Goal: Transaction & Acquisition: Book appointment/travel/reservation

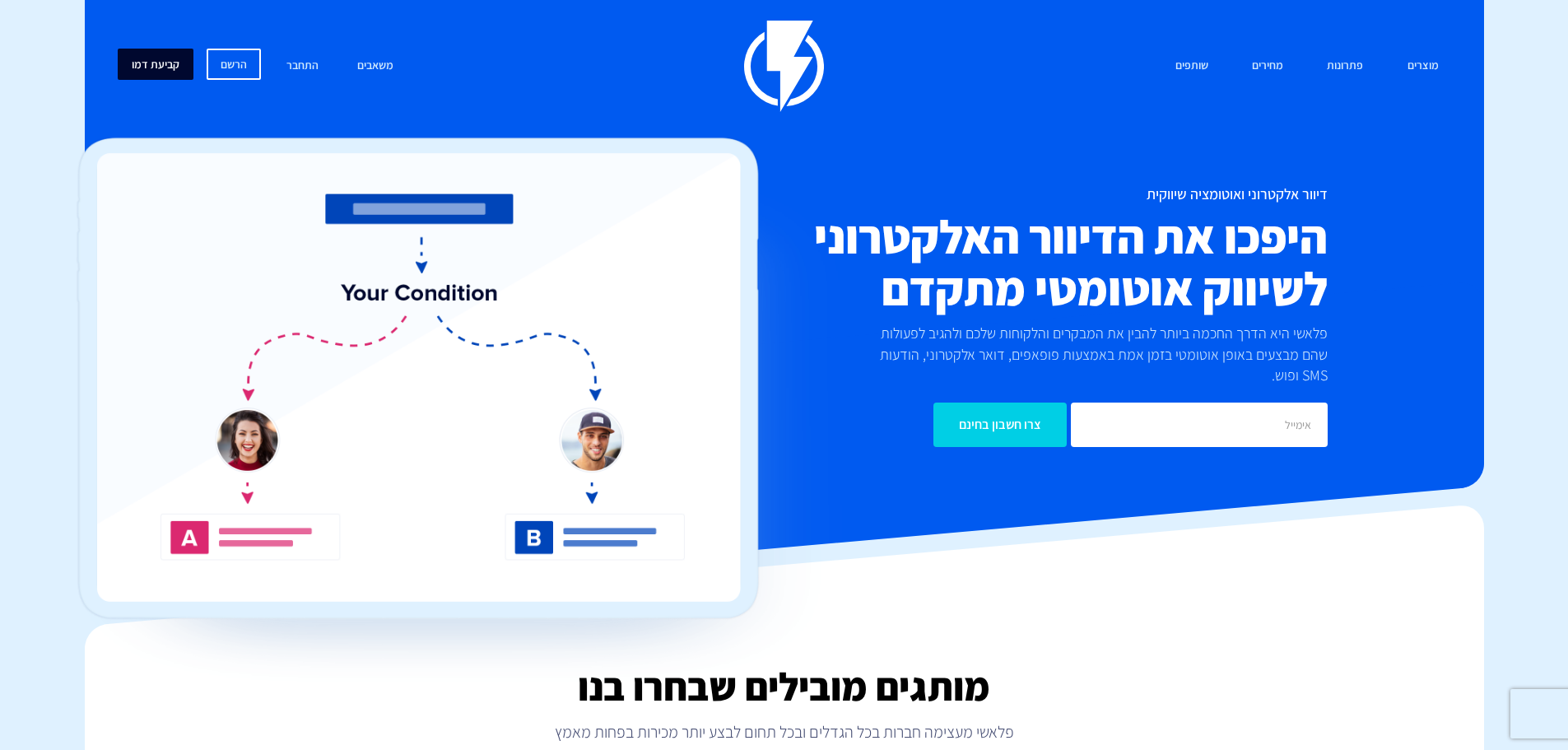
click at [166, 59] on link "קביעת דמו" at bounding box center [155, 64] width 76 height 31
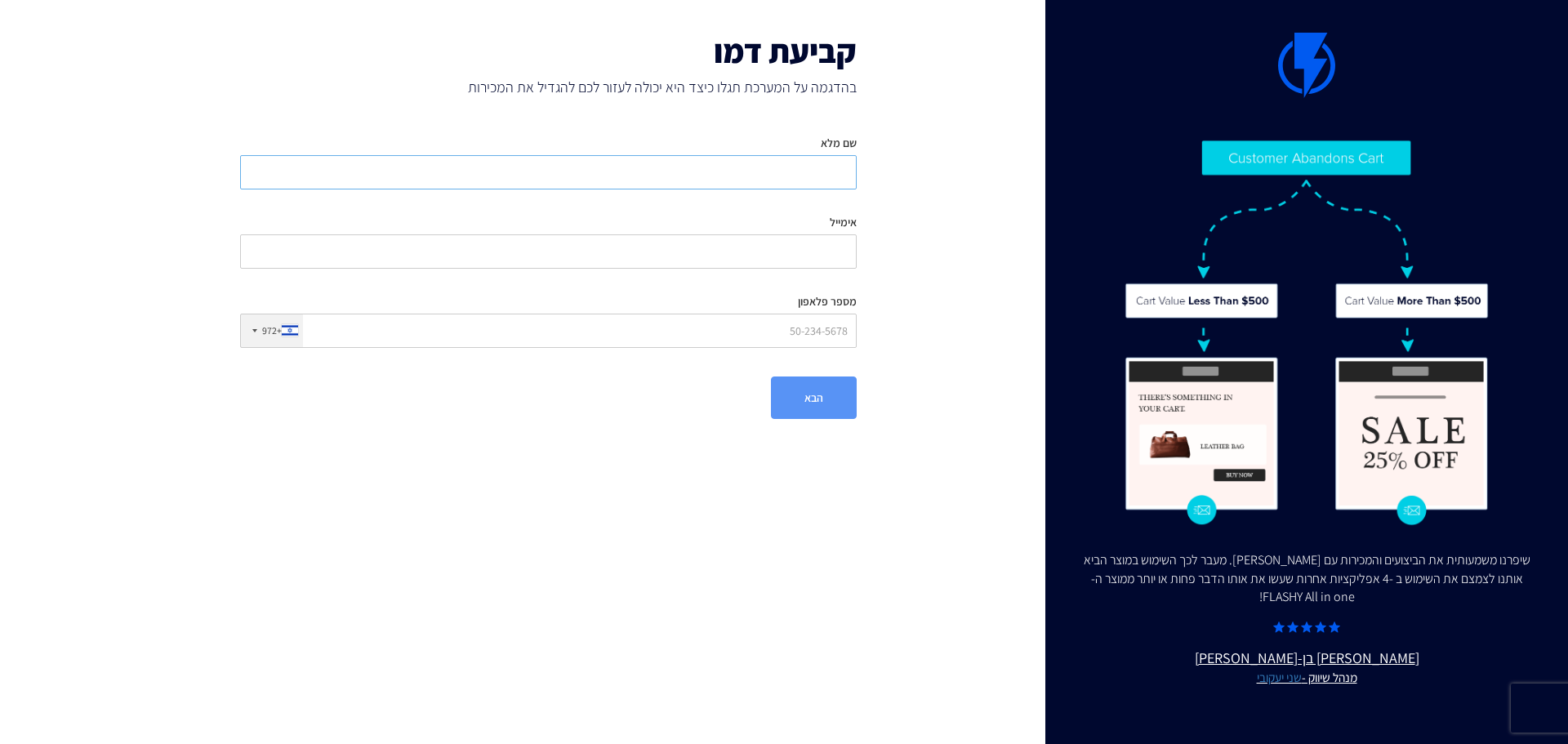
click at [797, 179] on input "שם מלא" at bounding box center [548, 173] width 616 height 35
type input "ri"
type input "[EMAIL_ADDRESS][DOMAIN_NAME]"
type input "0527460037"
click at [784, 439] on div "קביעת דמו בהדגמה על המערכת תגלו כיצד היא יכולה לעזור לכם להגדיל את המכירות שם מ…" at bounding box center [548, 226] width 682 height 452
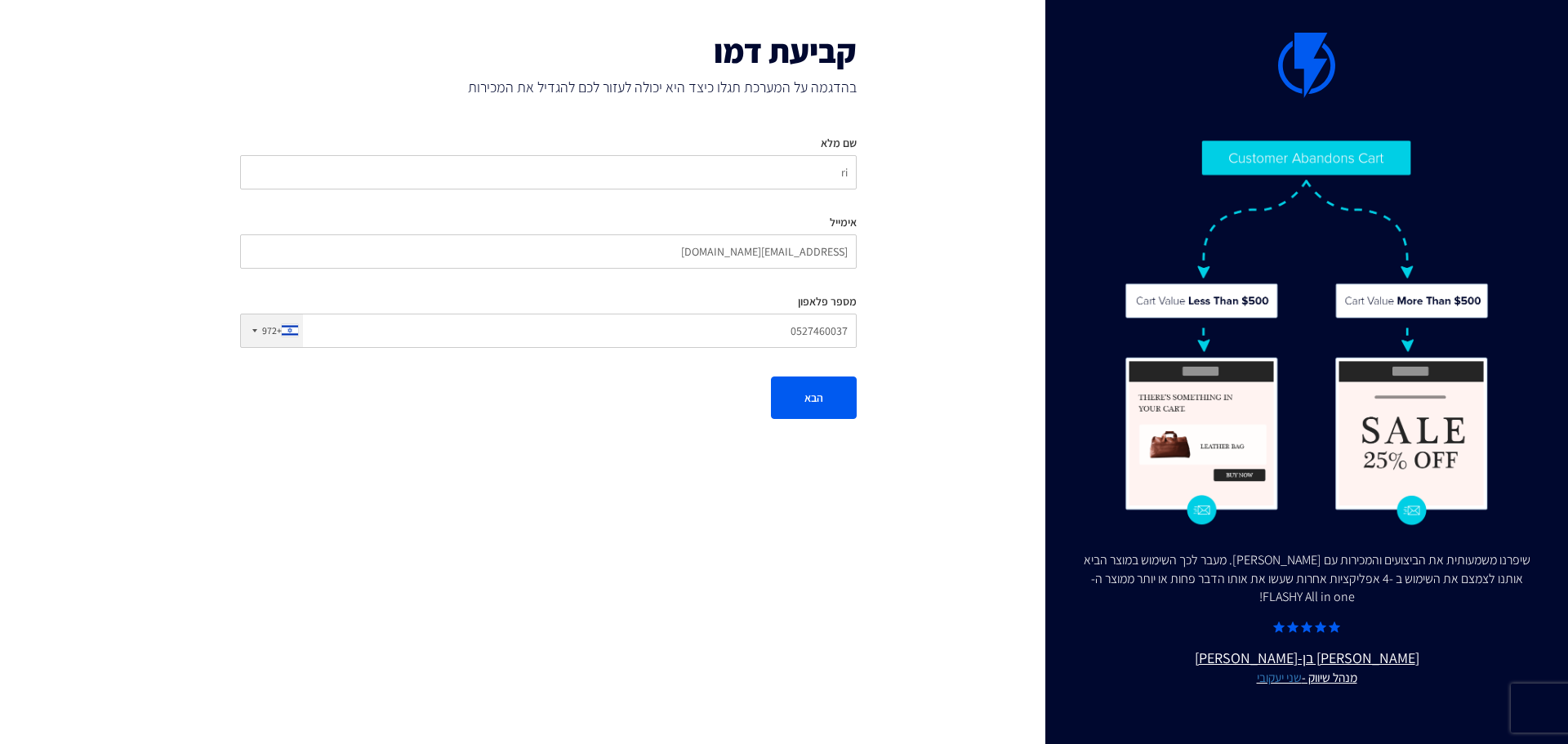
click at [794, 423] on div "קביעת דמו בהדגמה על המערכת תגלו כיצד היא יכולה לעזור לכם להגדיל את המכירות שם מ…" at bounding box center [548, 226] width 682 height 452
click at [796, 412] on button "הבא" at bounding box center [813, 397] width 86 height 42
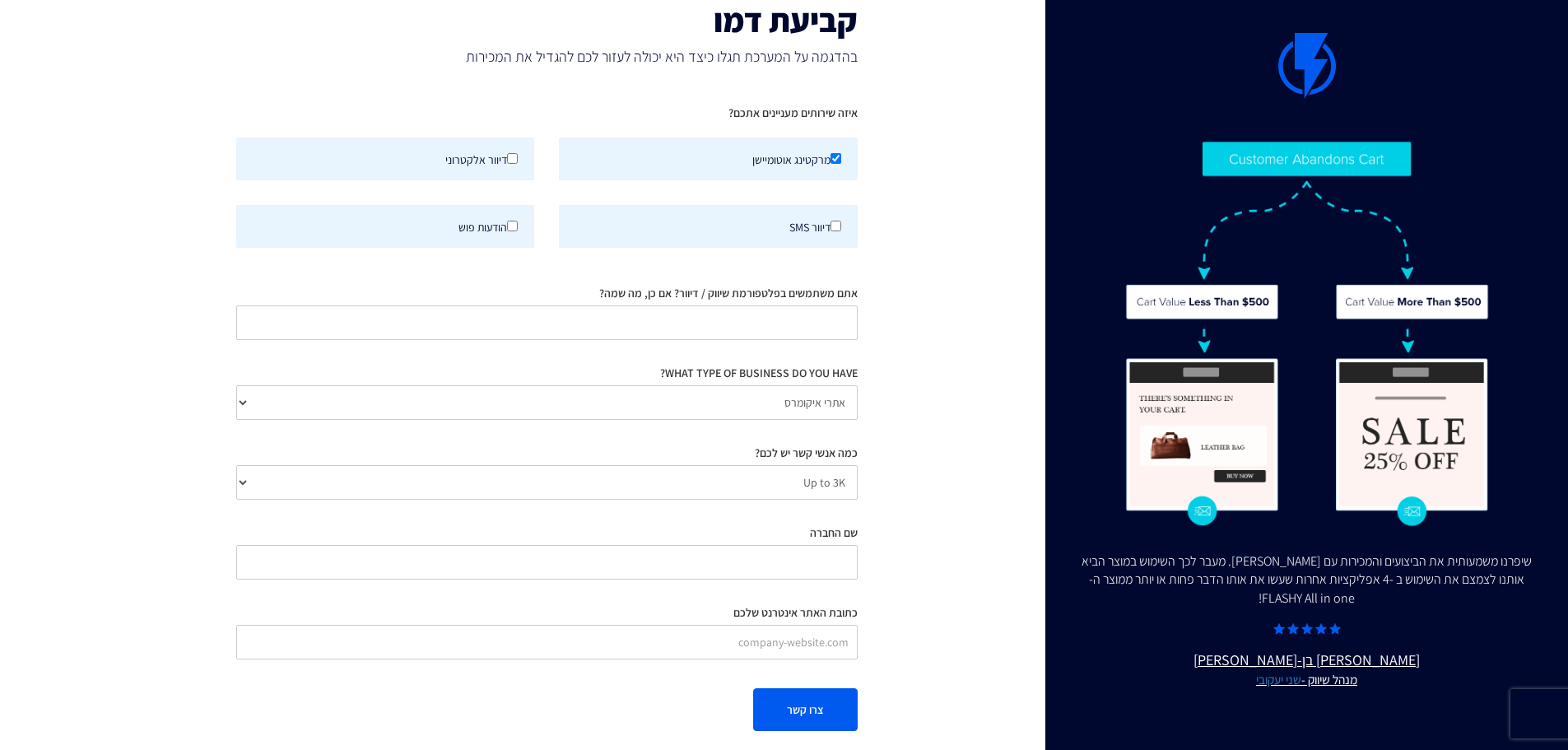
scroll to position [45, 0]
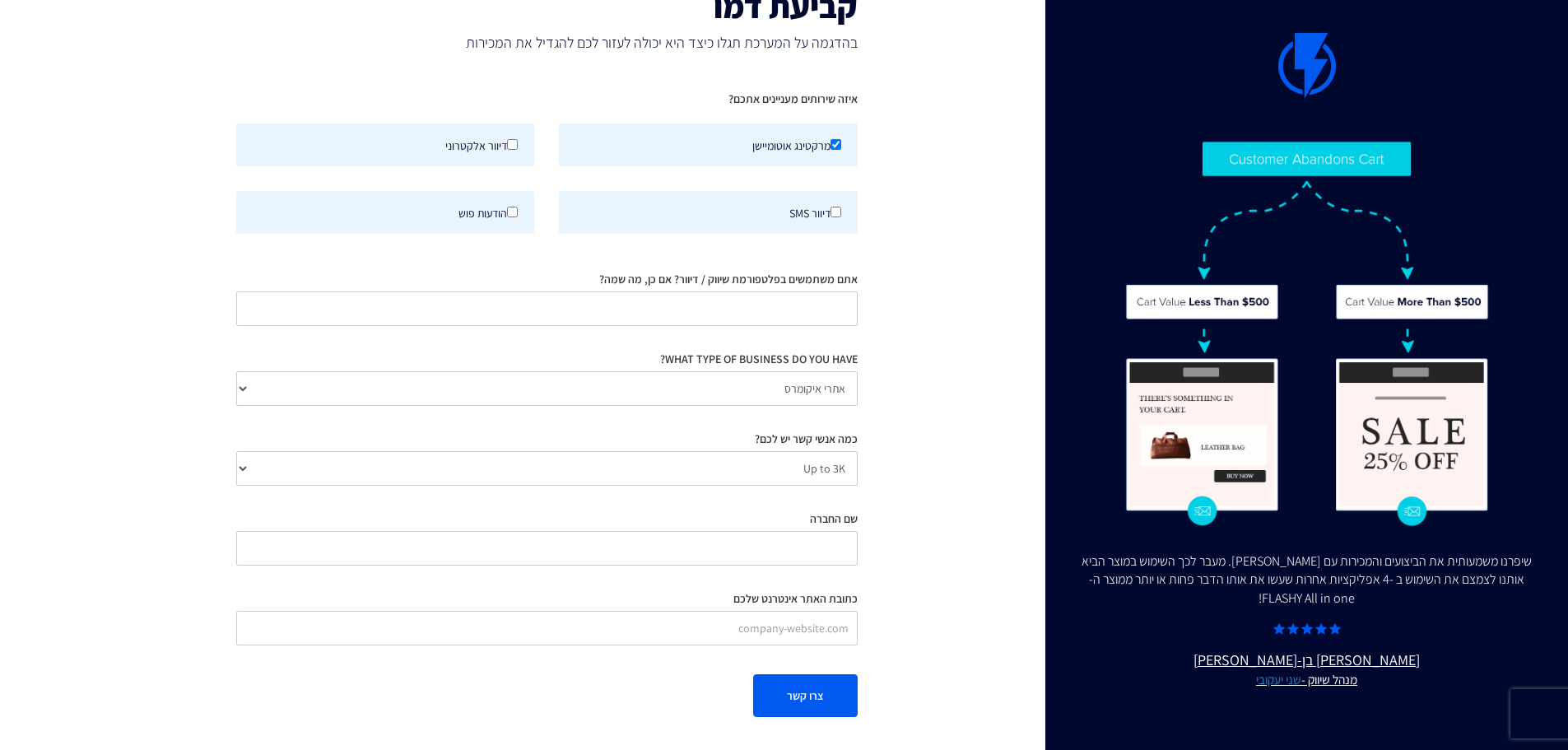
click at [794, 663] on form "איזה שירותים מעניינים אתכם? מרקטינג אוטומיישן דיוור אלקטרוני" at bounding box center [546, 397] width 621 height 639
click at [794, 681] on button "צרו קשר" at bounding box center [806, 695] width 105 height 43
type input "ranshtam"
click at [788, 665] on form "איזה שירותים מעניינים אתכם? מרקטינג אוטומיישן דיוור אלקטרוני" at bounding box center [546, 397] width 621 height 639
click at [804, 689] on button "צרו קשר" at bounding box center [806, 695] width 105 height 43
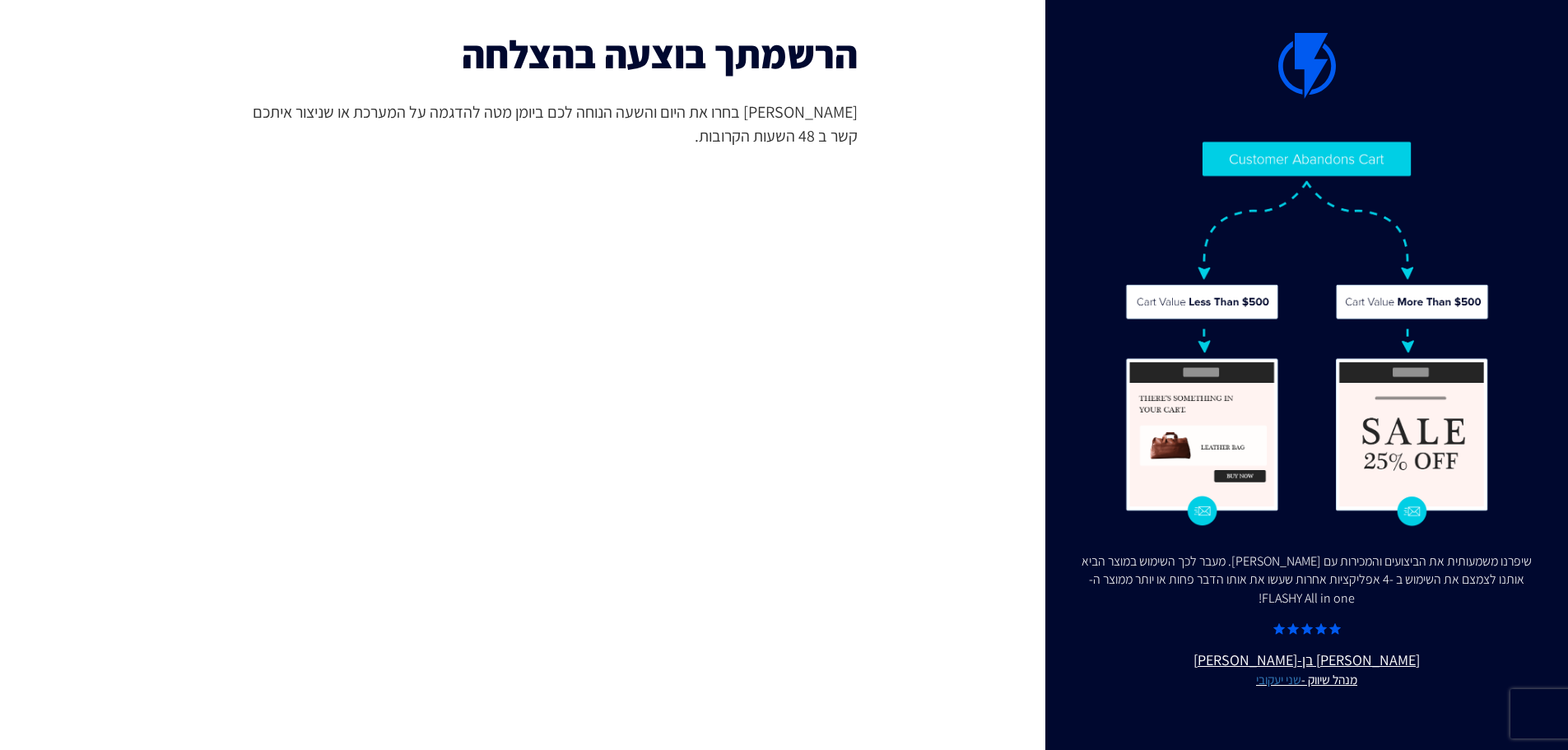
scroll to position [0, 0]
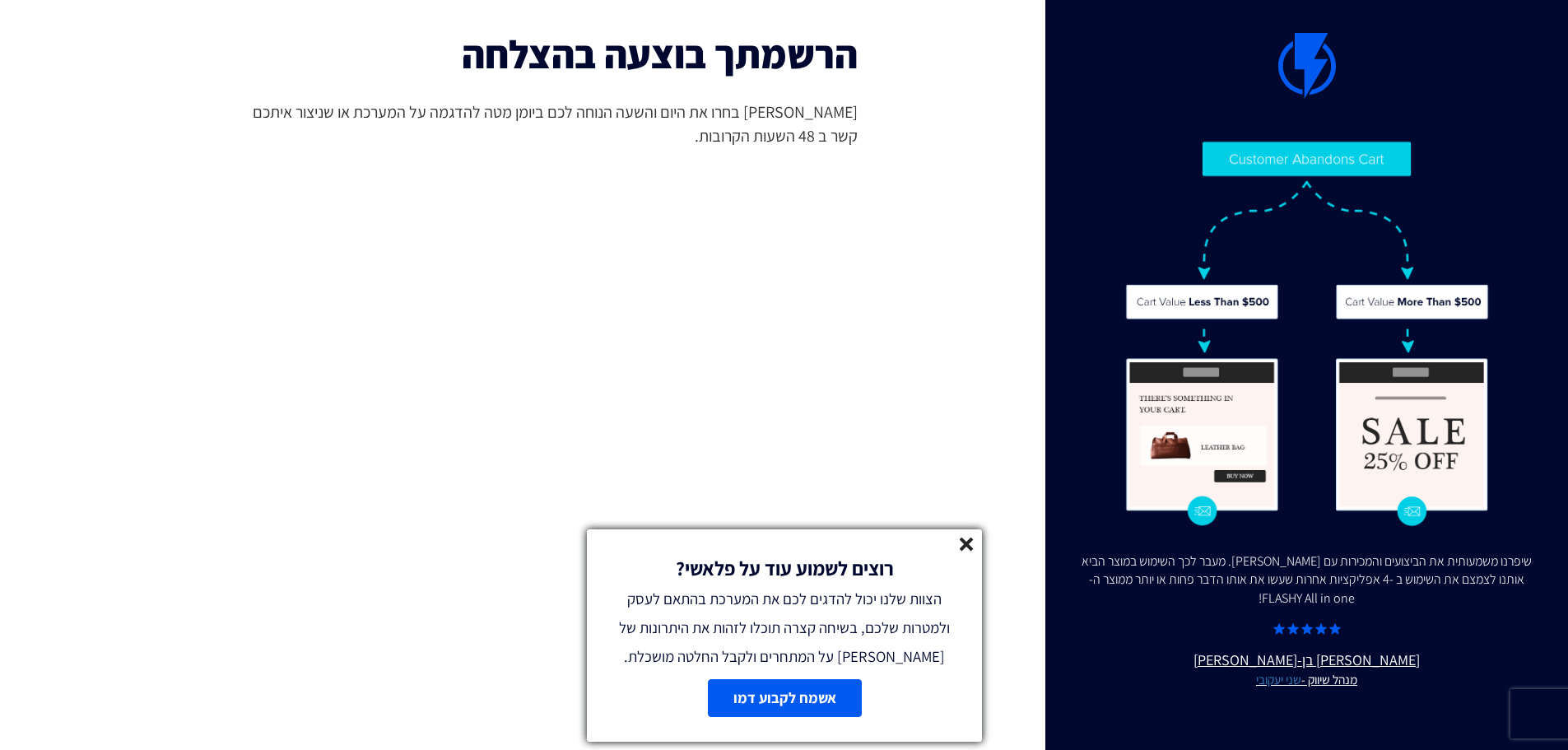
click at [976, 543] on div "רוצים לשמוע עוד על פלאשי? הצוות שלנו יכול להדגים לכם את המערכת בהתאם לעסק ולמטר…" at bounding box center [785, 600] width 395 height 142
click at [972, 541] on icon at bounding box center [967, 544] width 14 height 14
